Goal: Task Accomplishment & Management: Complete application form

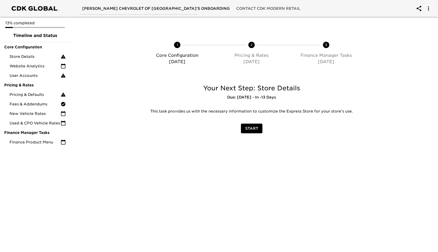
click at [248, 129] on span "Start" at bounding box center [251, 128] width 13 height 7
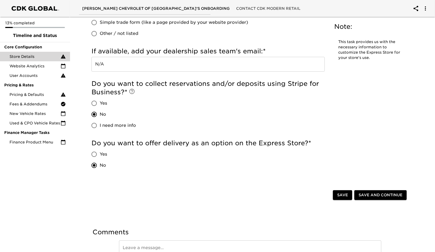
scroll to position [1083, 0]
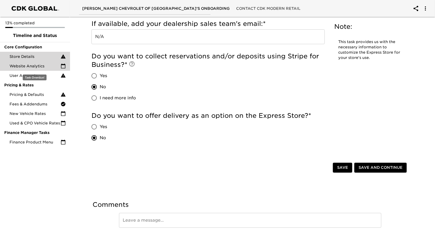
click at [31, 65] on span "Website Analytics" at bounding box center [35, 65] width 51 height 5
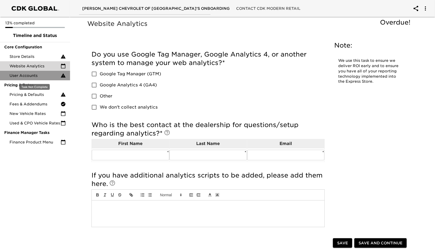
click at [27, 72] on div "User Accounts" at bounding box center [35, 76] width 70 height 10
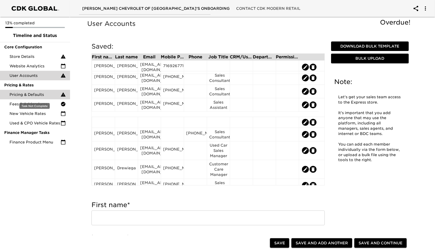
click at [21, 96] on span "Pricing & Defaults" at bounding box center [35, 94] width 51 height 5
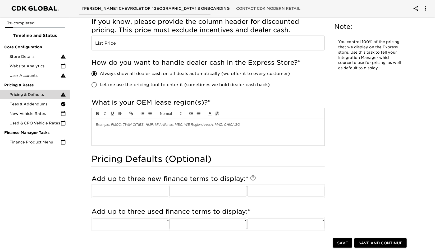
scroll to position [376, 0]
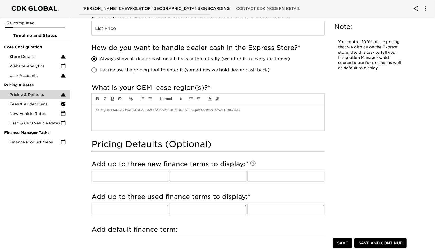
click at [157, 117] on div at bounding box center [208, 117] width 233 height 26
click at [155, 109] on p at bounding box center [208, 110] width 225 height 5
click at [83, 132] on div "Pricing & Defaults Overdue! Note: You control 100% of the pricing that we displ…" at bounding box center [250, 118] width 339 height 949
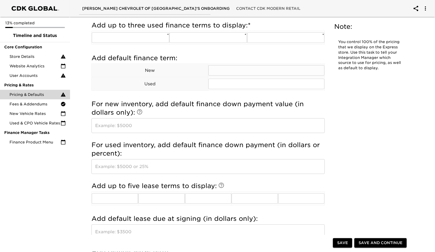
scroll to position [532, 0]
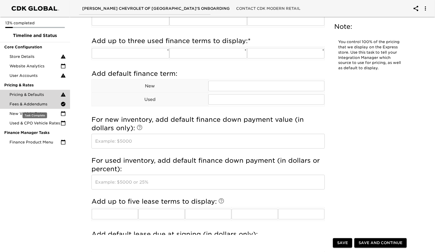
click at [49, 106] on span "Fees & Addendums" at bounding box center [35, 104] width 51 height 5
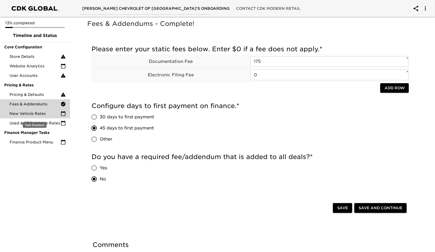
click at [42, 114] on span "New Vehicle Rates" at bounding box center [35, 113] width 51 height 5
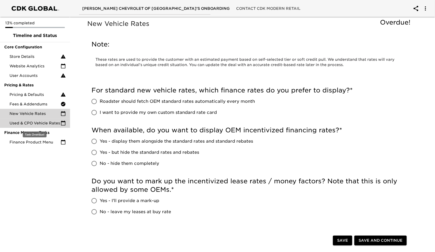
click at [38, 125] on span "Used & CPO Vehicle Rates" at bounding box center [35, 123] width 51 height 5
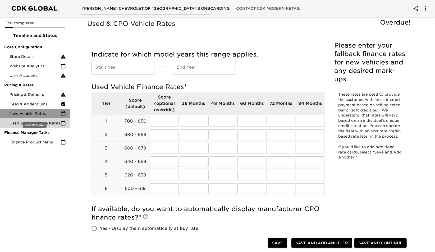
click at [36, 115] on span "New Vehicle Rates" at bounding box center [35, 113] width 51 height 5
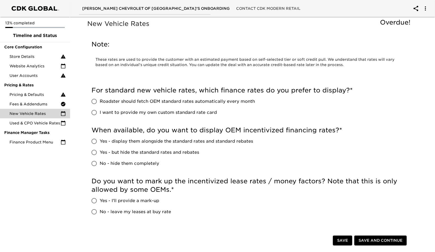
click at [137, 140] on span "Yes - display them alongside the standard rates and standard rebates" at bounding box center [176, 141] width 153 height 6
click at [100, 140] on input "Yes - display them alongside the standard rates and standard rebates" at bounding box center [94, 141] width 11 height 11
radio input "true"
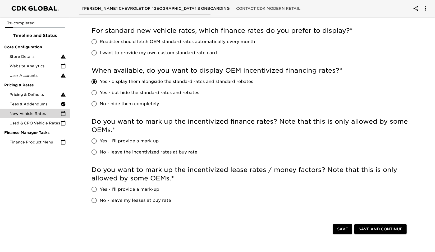
scroll to position [60, 0]
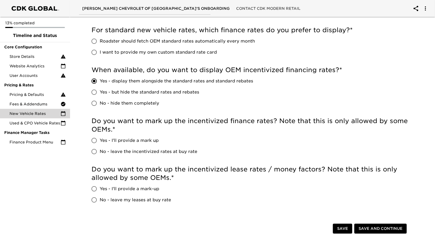
click at [138, 154] on span "No - leave the incentivized rates at buy rate" at bounding box center [149, 152] width 98 height 6
click at [100, 154] on input "No - leave the incentivized rates at buy rate" at bounding box center [94, 151] width 11 height 11
radio input "true"
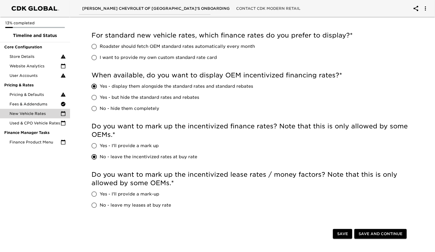
scroll to position [0, 0]
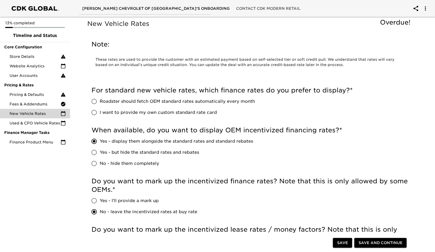
click at [125, 113] on span "I want to provide my own custom standard rate card" at bounding box center [158, 112] width 117 height 6
click at [100, 113] on input "I want to provide my own custom standard rate card" at bounding box center [94, 112] width 11 height 11
radio input "true"
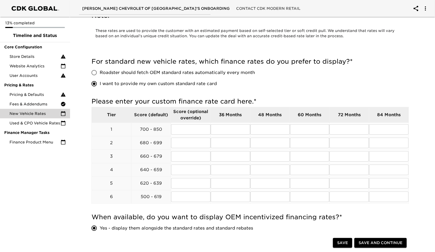
scroll to position [29, 0]
click at [374, 241] on span "Save and Continue" at bounding box center [381, 243] width 44 height 7
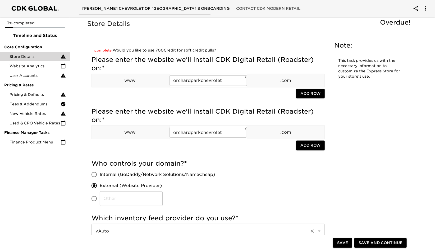
click at [339, 241] on span "Save" at bounding box center [342, 243] width 11 height 7
